Goal: Task Accomplishment & Management: Manage account settings

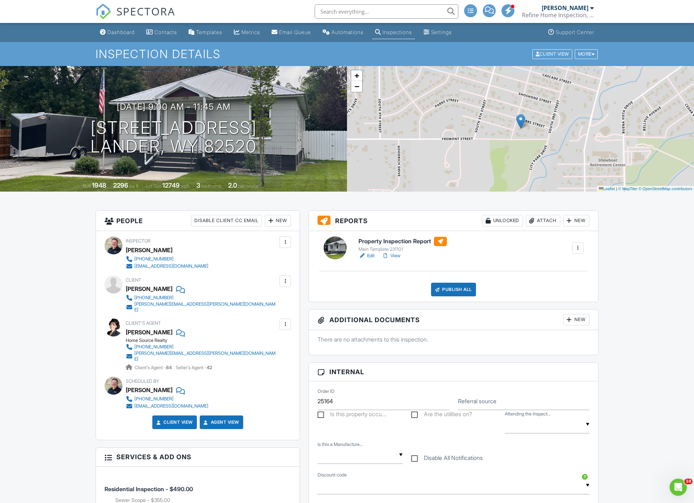
click at [539, 222] on div "Attach" at bounding box center [543, 220] width 34 height 11
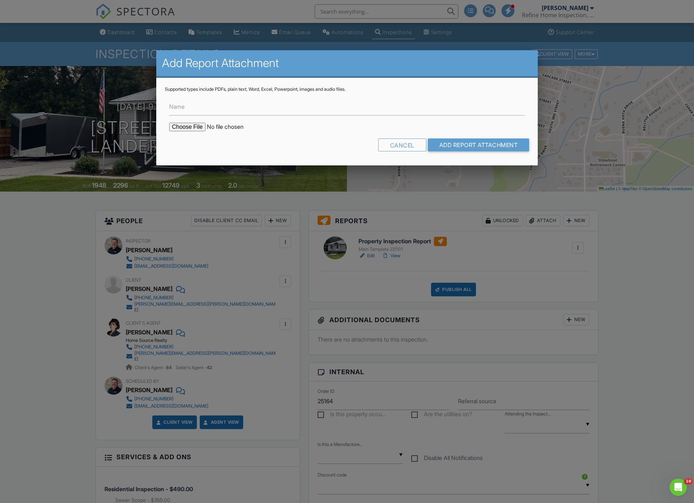
click at [187, 125] on input "file" at bounding box center [230, 127] width 122 height 9
type input "C:\fakepath\936-S-Fourth-St_RadonReport.pdf"
click at [208, 108] on input "Name" at bounding box center [347, 107] width 356 height 18
type input "Radon Hourly Data Summary"
click at [459, 149] on input "Add Report Attachment" at bounding box center [479, 145] width 102 height 13
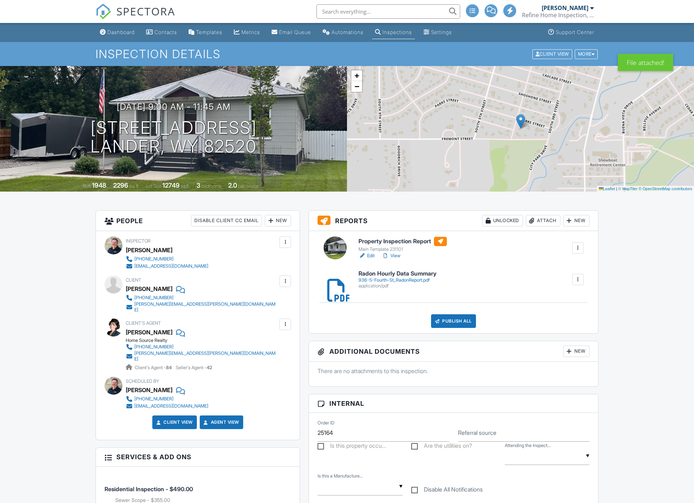
click at [371, 257] on link "Edit" at bounding box center [366, 255] width 16 height 7
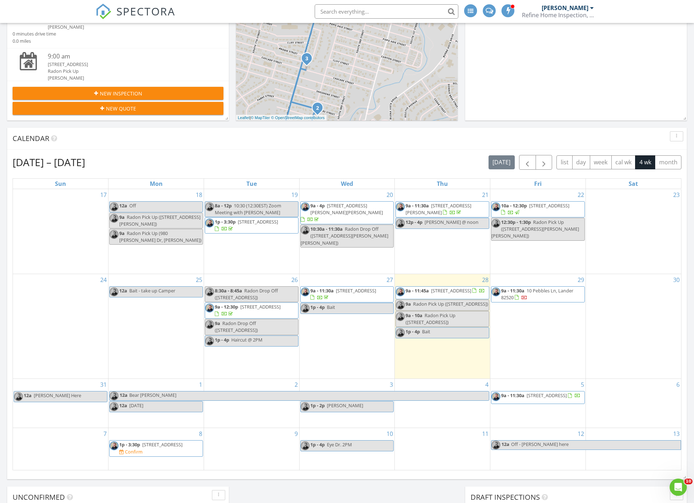
scroll to position [219, 0]
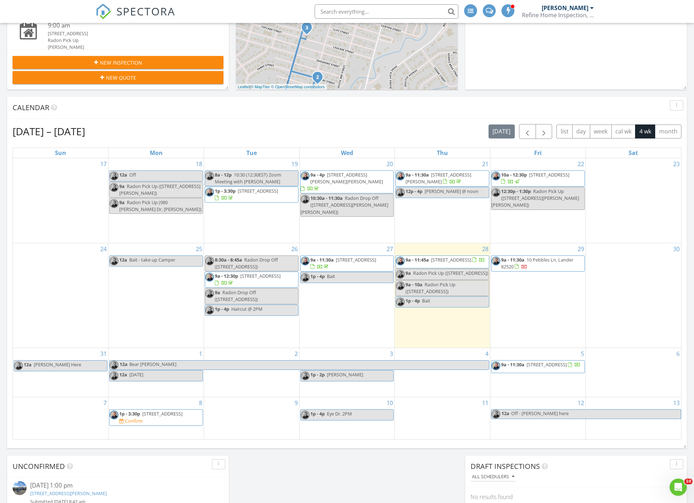
click at [283, 278] on span "9a - 12:30p 470 Cascade St, Lander 82520" at bounding box center [251, 280] width 93 height 14
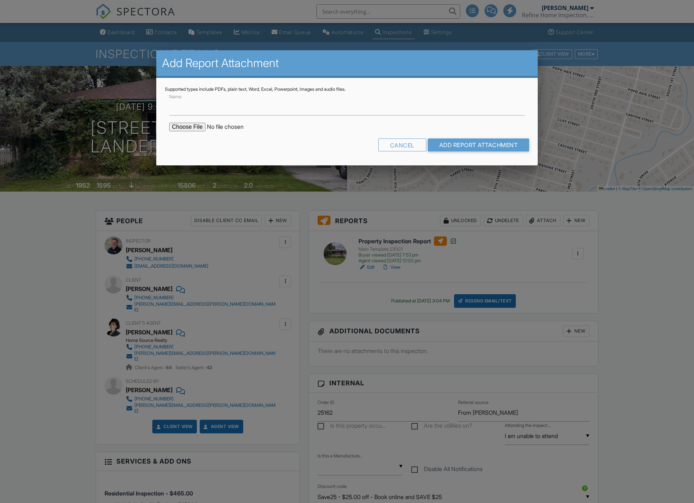
click at [184, 126] on input "file" at bounding box center [230, 127] width 122 height 9
type input "C:\fakepath\470-Cascade-St_RadonReport.pdf"
click at [255, 111] on input "Name" at bounding box center [347, 107] width 356 height 18
type input "Radon Hourly Data Summary"
click at [469, 148] on input "Add Report Attachment" at bounding box center [479, 145] width 102 height 13
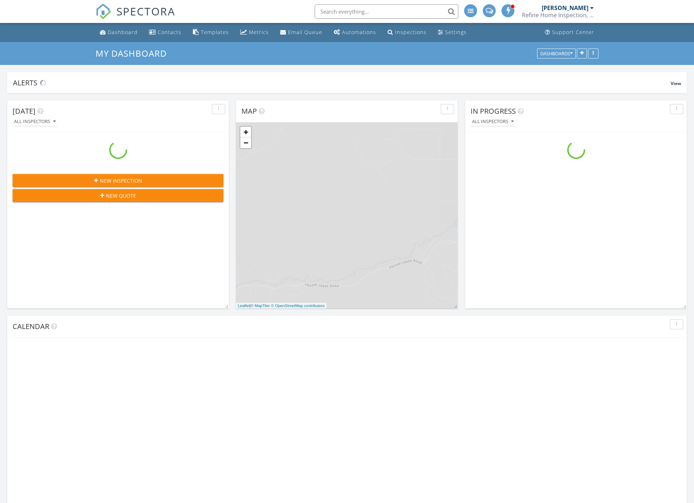
scroll to position [654, 694]
